Goal: Task Accomplishment & Management: Manage account settings

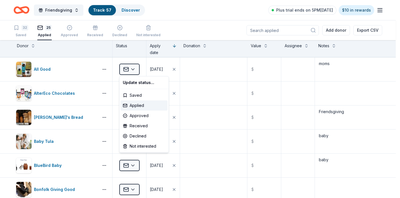
click at [190, 10] on html "Friendsgiving Track · 57 Discover Plus trial ends on 5PM[DATE] $10 in rewards 3…" at bounding box center [200, 99] width 400 height 198
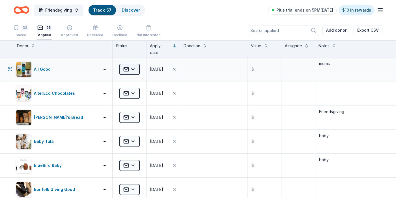
click at [136, 68] on html "Friendsgiving Track · 57 Discover Plus trial ends on 5PM[DATE] $10 in rewards 3…" at bounding box center [198, 99] width 396 height 198
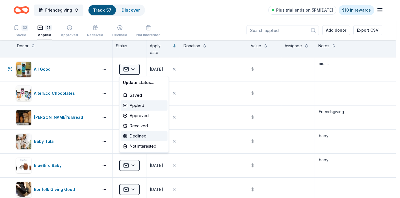
click at [133, 136] on div "Declined" at bounding box center [144, 136] width 47 height 10
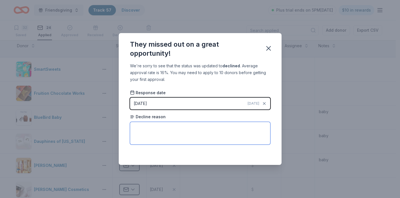
click at [172, 127] on textarea at bounding box center [200, 133] width 140 height 23
type textarea "n"
click at [159, 128] on textarea "No more capcaity this year -- already committed to all charities" at bounding box center [200, 133] width 140 height 23
click at [165, 128] on textarea "No more capacaity this year -- already committed to all charities" at bounding box center [200, 133] width 140 height 23
type textarea "No more capacity this year -- already committed to all charities"
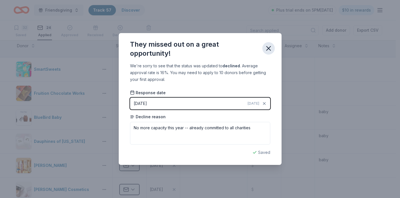
click at [268, 49] on icon "button" at bounding box center [269, 48] width 4 height 4
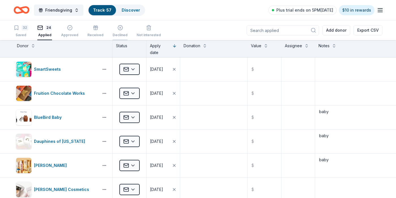
click at [115, 31] on div "Declined" at bounding box center [120, 29] width 15 height 12
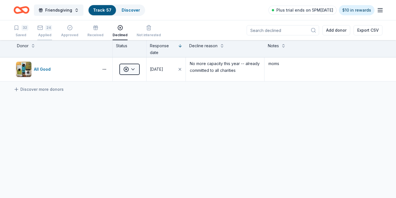
click at [44, 31] on div "24 Applied" at bounding box center [44, 31] width 15 height 12
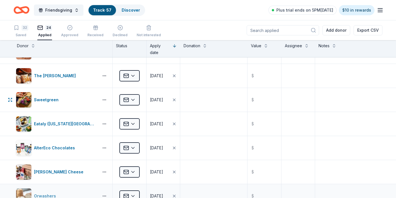
scroll to position [351, 0]
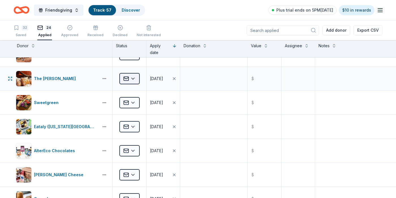
click at [135, 79] on html "Friendsgiving Track · 57 Discover Plus trial ends on 5PM[DATE] $10 in rewards 3…" at bounding box center [198, 99] width 396 height 198
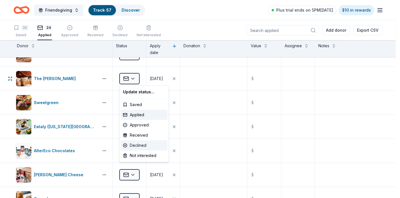
click at [137, 144] on div "Declined" at bounding box center [144, 145] width 47 height 10
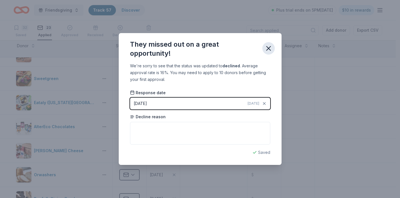
click at [267, 46] on icon "button" at bounding box center [269, 48] width 8 height 8
